Goal: Information Seeking & Learning: Learn about a topic

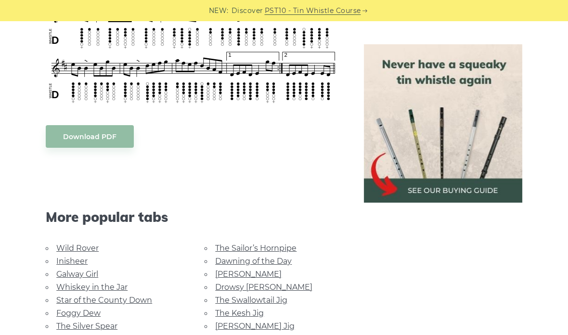
scroll to position [503, 0]
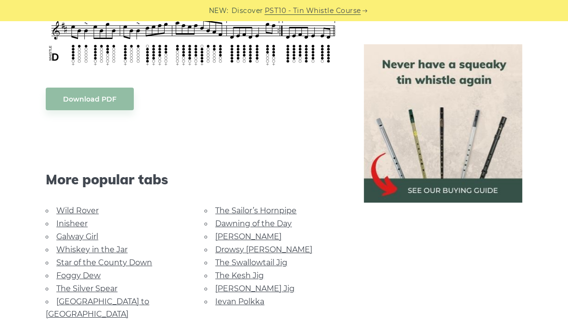
click at [262, 288] on link "[PERSON_NAME] Jig" at bounding box center [254, 288] width 79 height 9
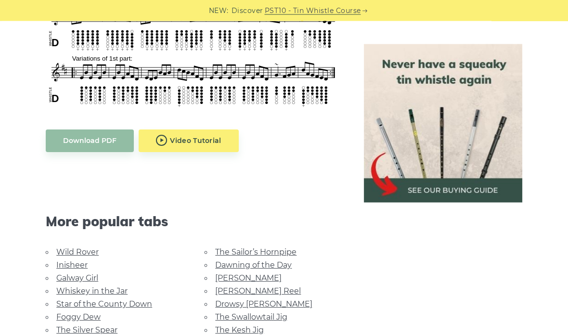
scroll to position [465, 0]
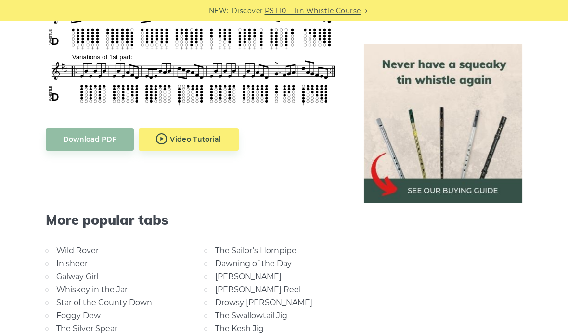
click at [257, 326] on link "The Kesh Jig" at bounding box center [239, 328] width 49 height 9
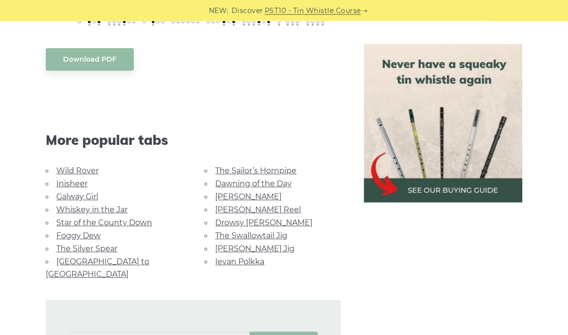
scroll to position [442, 0]
click at [261, 247] on link "[PERSON_NAME] Jig" at bounding box center [254, 248] width 79 height 9
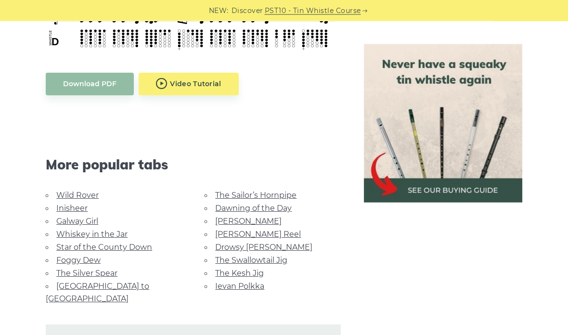
scroll to position [520, 0]
click at [84, 196] on link "Wild Rover" at bounding box center [77, 195] width 42 height 9
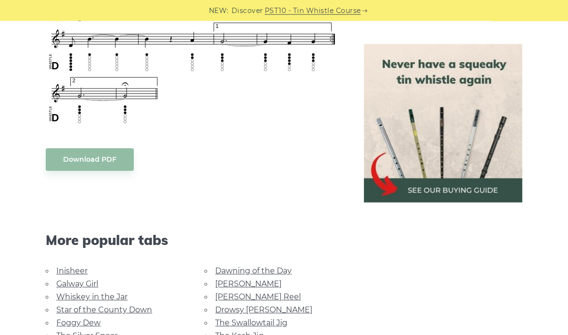
scroll to position [738, 0]
click at [82, 267] on link "Inisheer" at bounding box center [71, 270] width 31 height 9
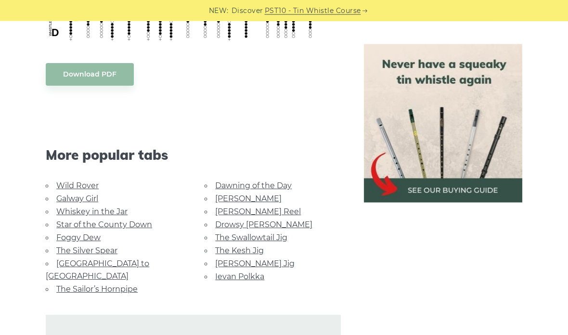
scroll to position [627, 0]
click at [115, 207] on link "Whiskey in the Jar" at bounding box center [91, 211] width 71 height 9
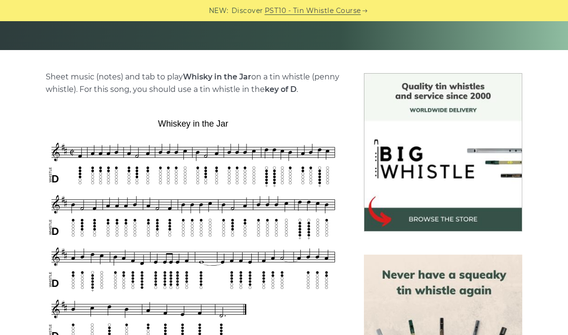
scroll to position [204, 0]
